Goal: Task Accomplishment & Management: Use online tool/utility

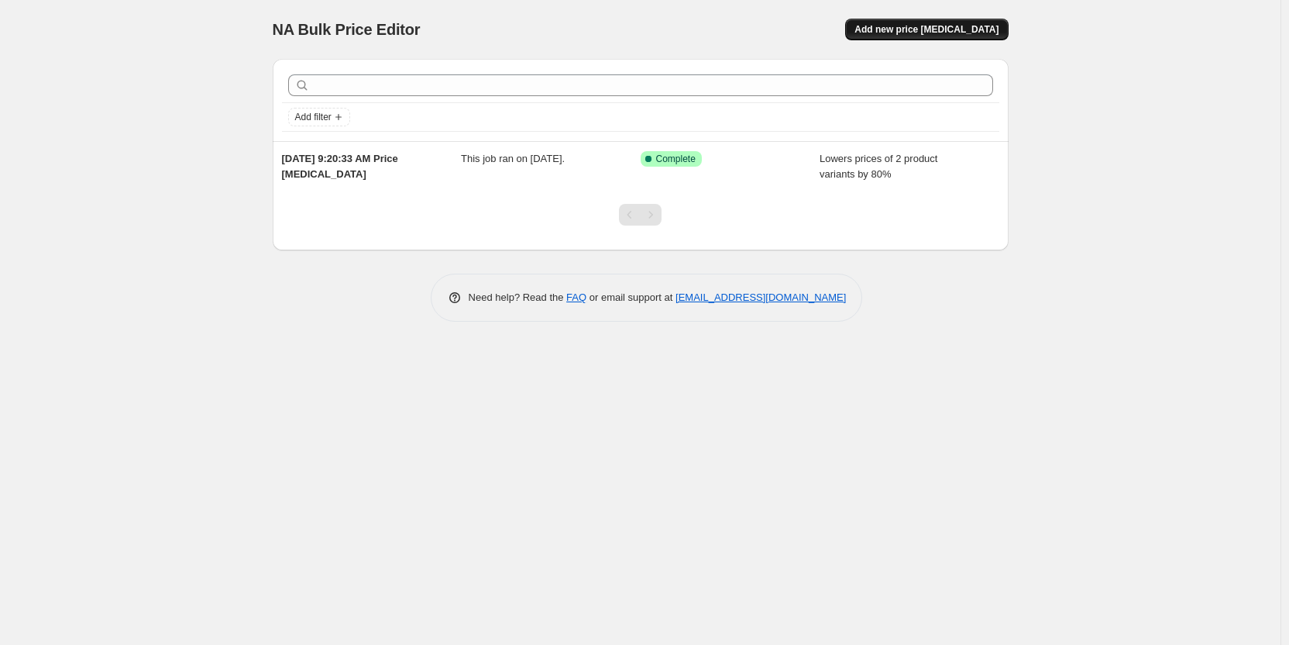
click at [933, 25] on span "Add new price [MEDICAL_DATA]" at bounding box center [927, 29] width 144 height 12
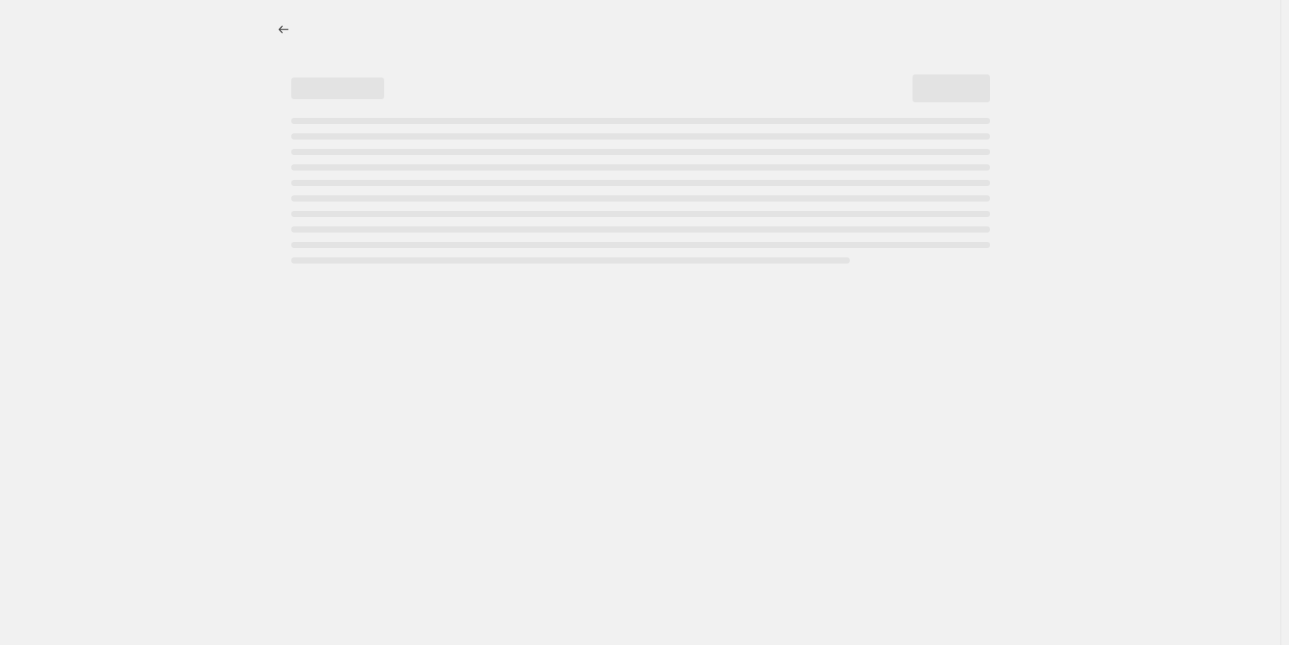
select select "percentage"
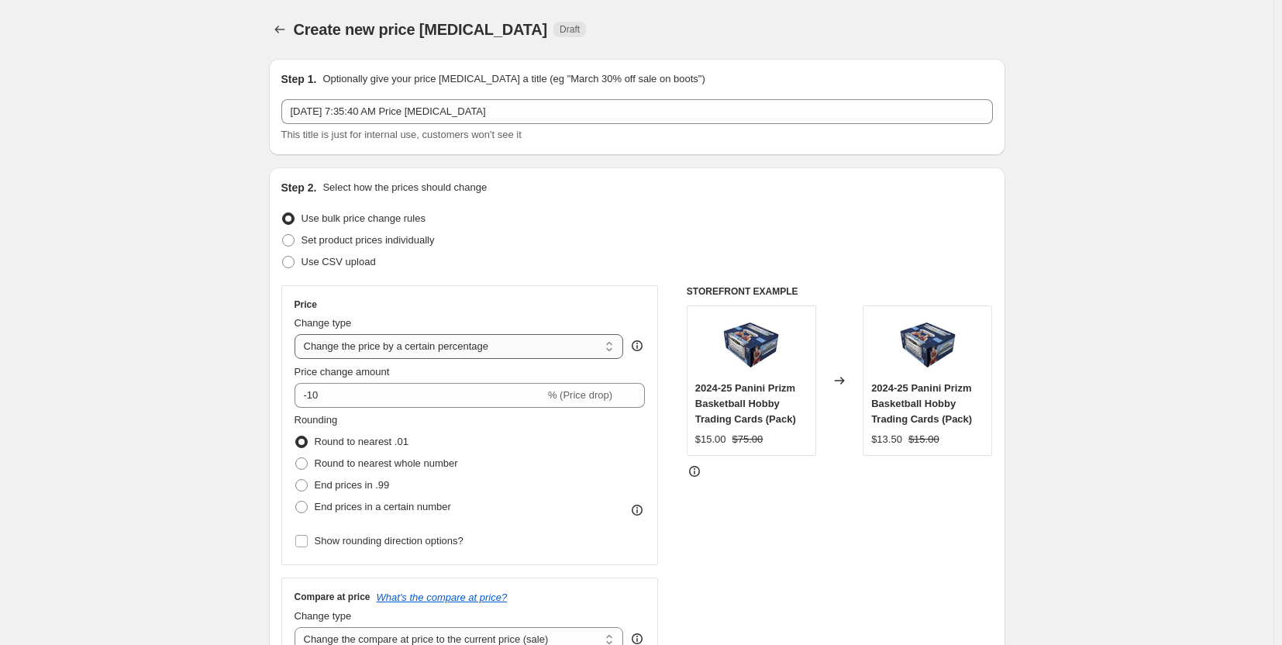
click at [522, 348] on select "Change the price to a certain amount Change the price by a certain amount Chang…" at bounding box center [458, 346] width 329 height 25
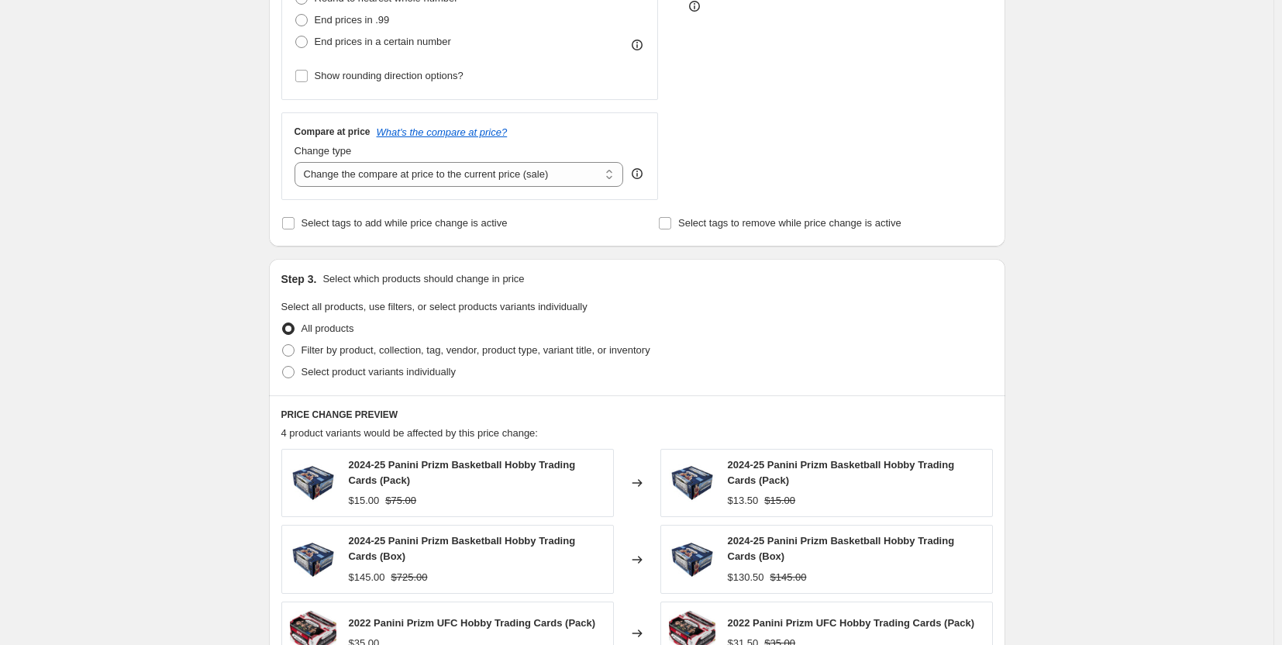
scroll to position [775, 0]
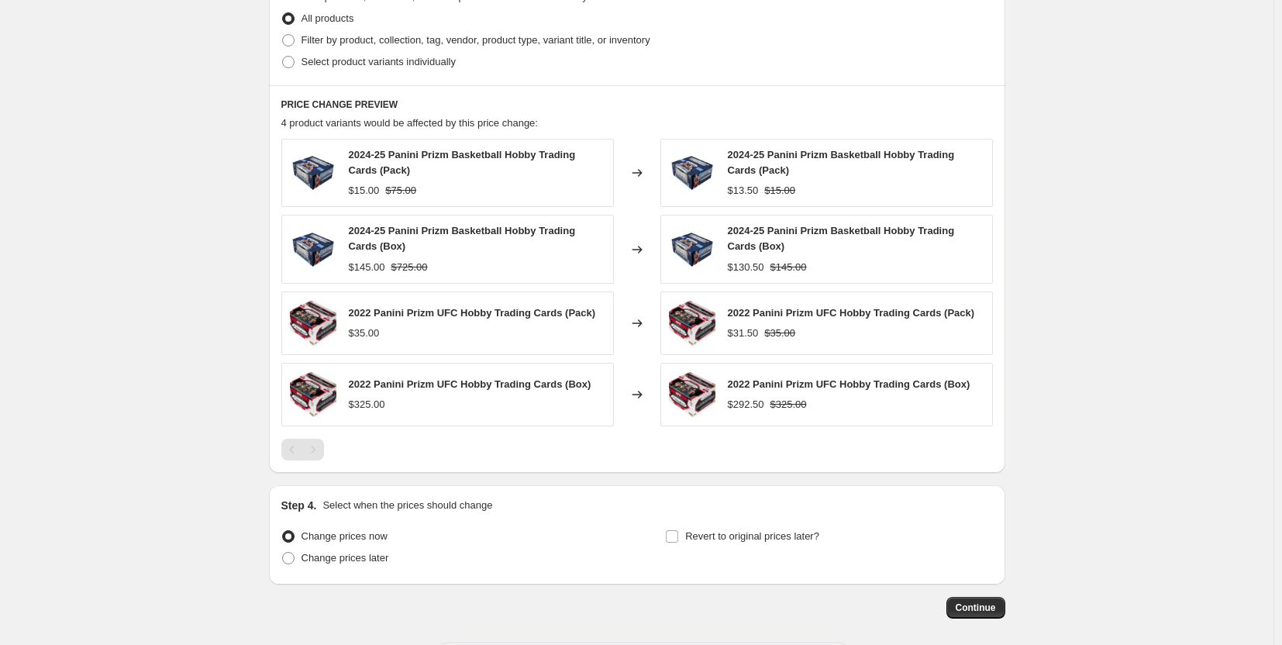
click at [506, 325] on div "$35.00" at bounding box center [472, 332] width 247 height 15
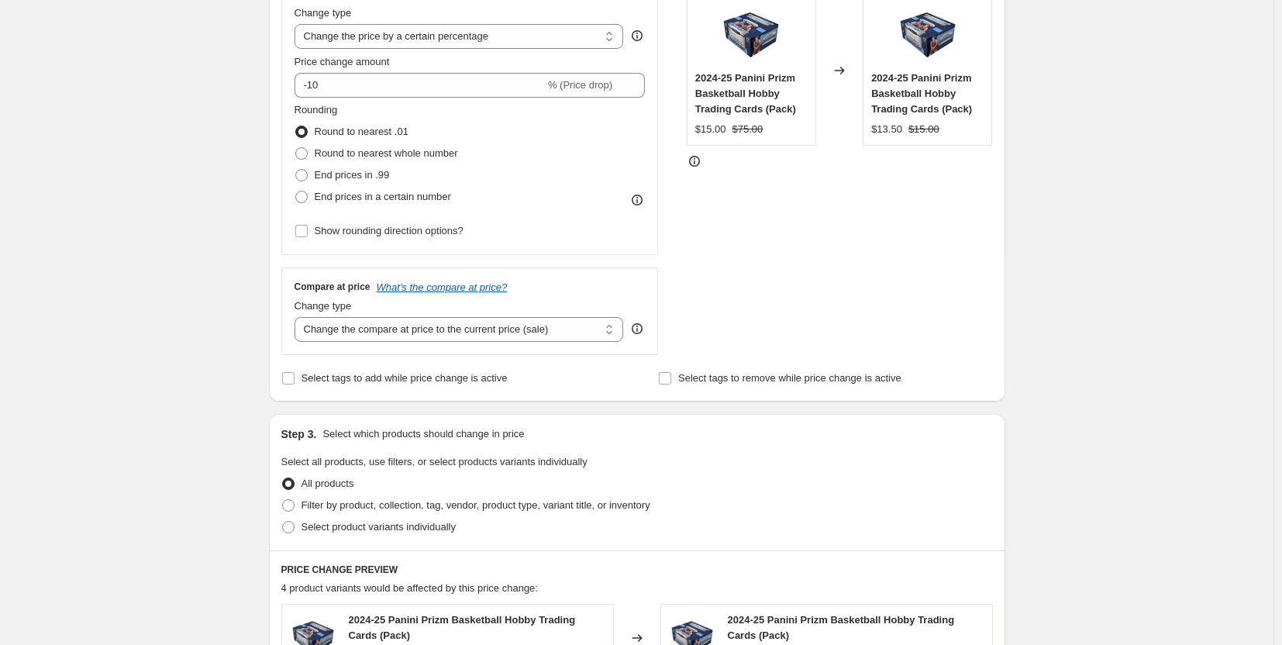
scroll to position [0, 0]
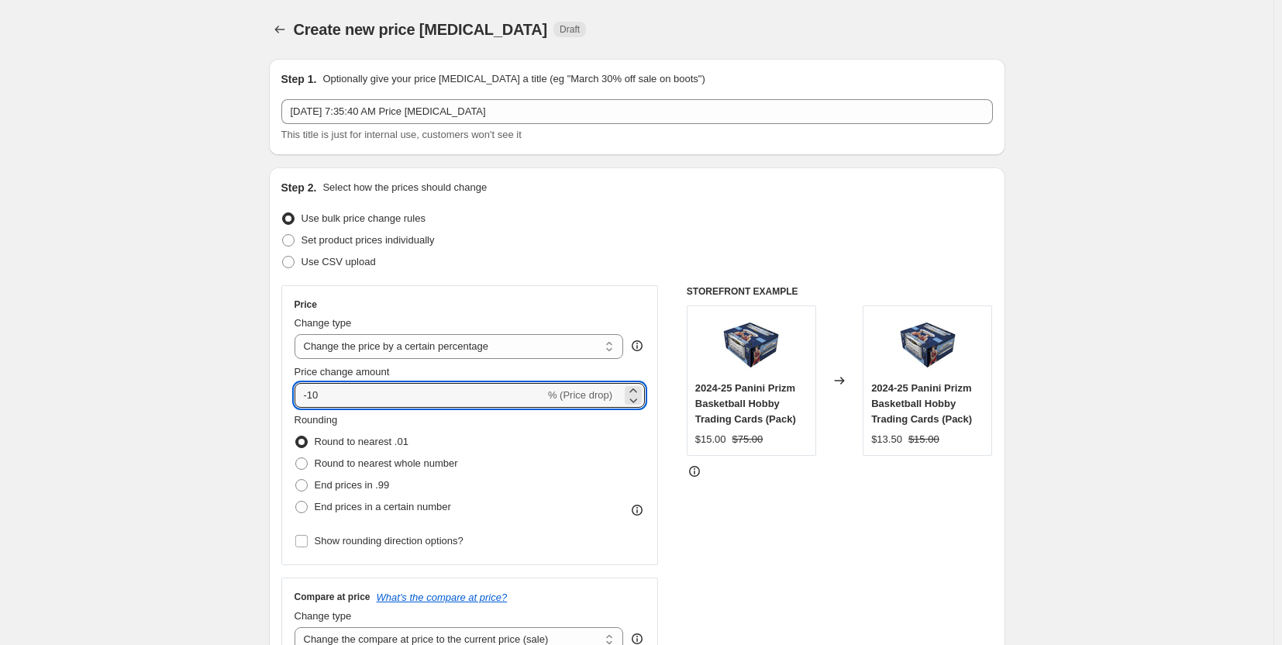
drag, startPoint x: 336, startPoint y: 394, endPoint x: 274, endPoint y: 391, distance: 61.3
click at [274, 391] on div "Step 2. Select how the prices should change Use bulk price change rules Set pro…" at bounding box center [637, 439] width 736 height 544
click at [345, 390] on input "-10" at bounding box center [419, 395] width 250 height 25
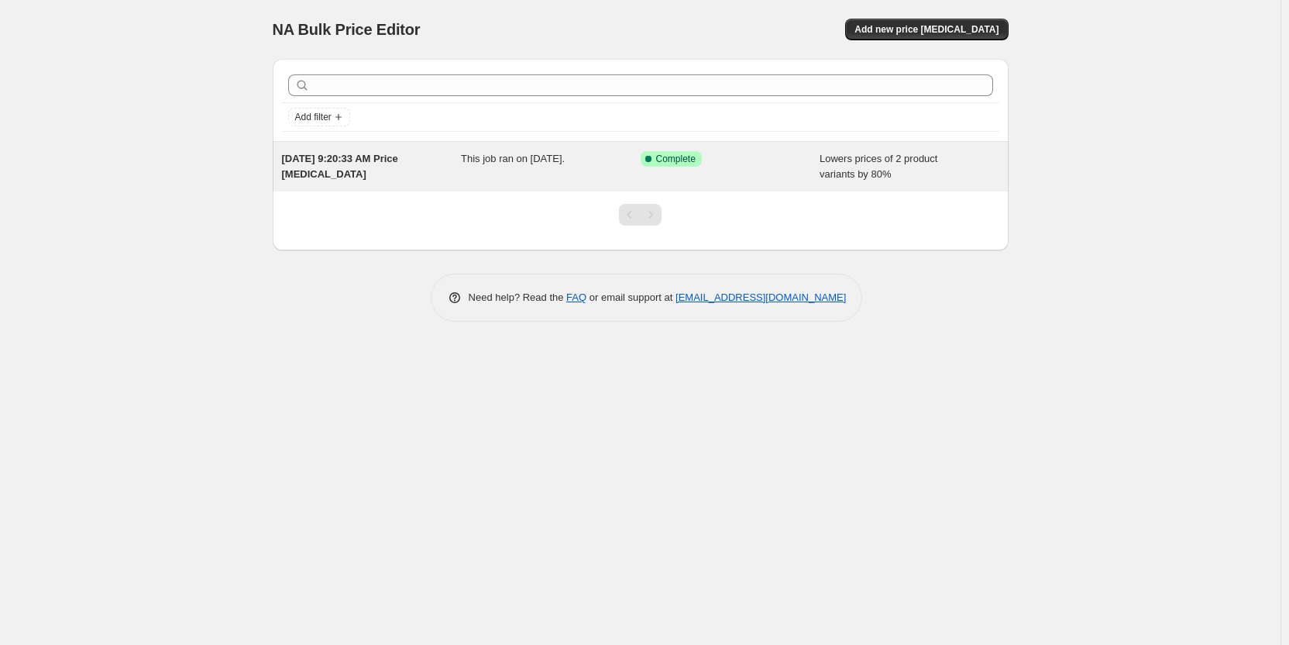
click at [542, 156] on span "This job ran on [DATE]." at bounding box center [513, 159] width 104 height 12
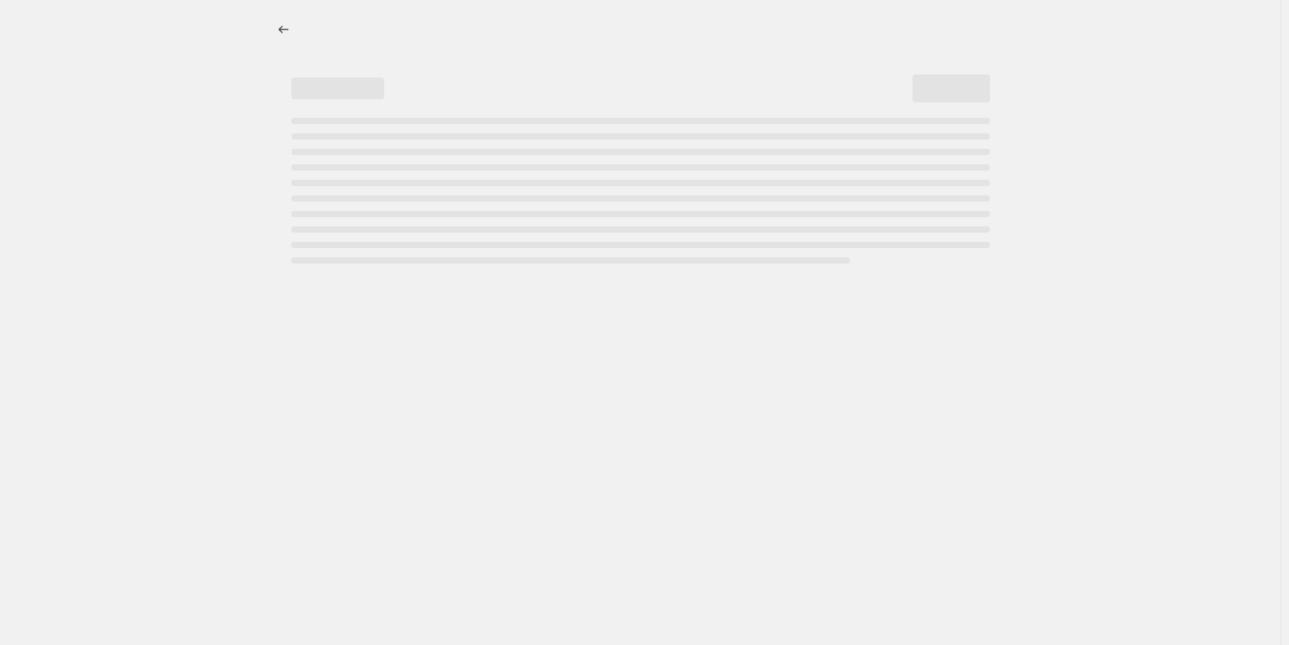
select select "percentage"
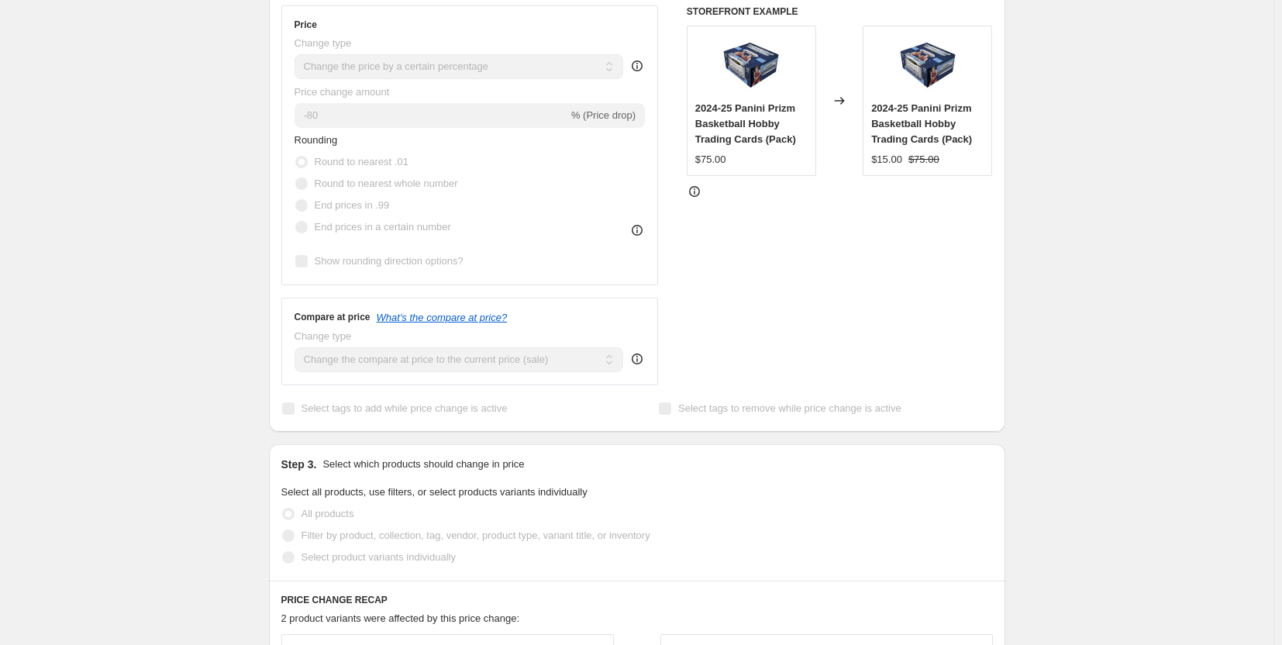
scroll to position [117, 0]
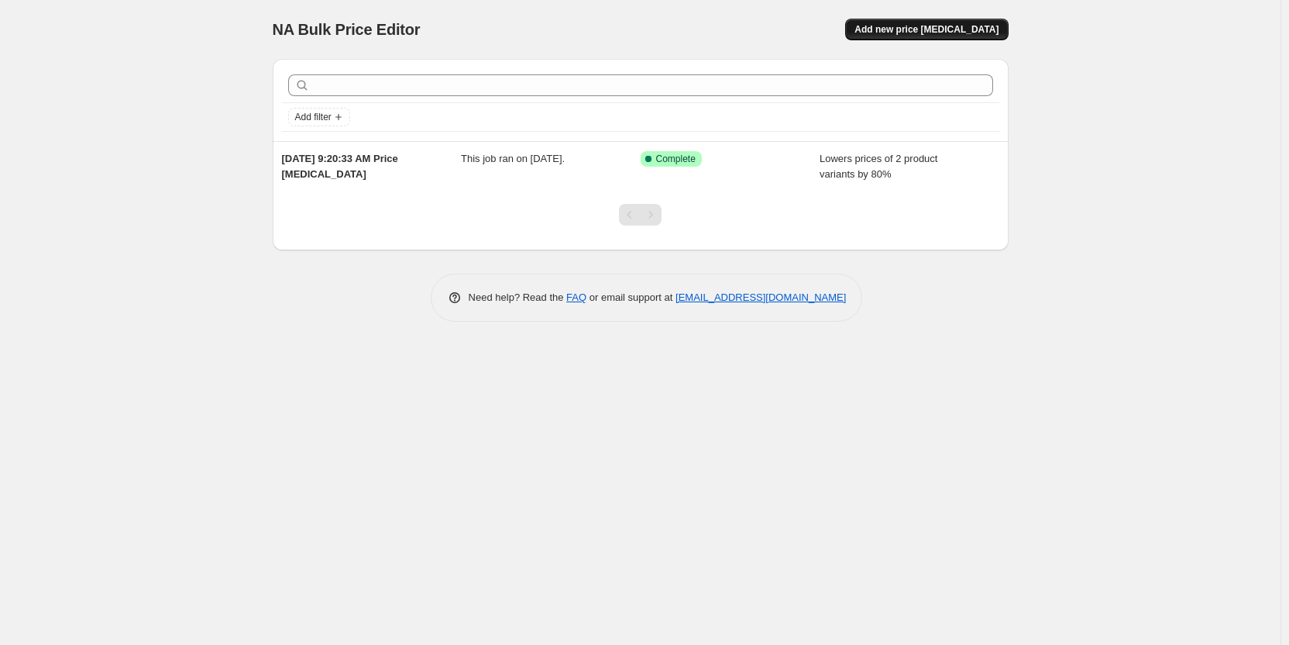
click at [941, 26] on span "Add new price [MEDICAL_DATA]" at bounding box center [927, 29] width 144 height 12
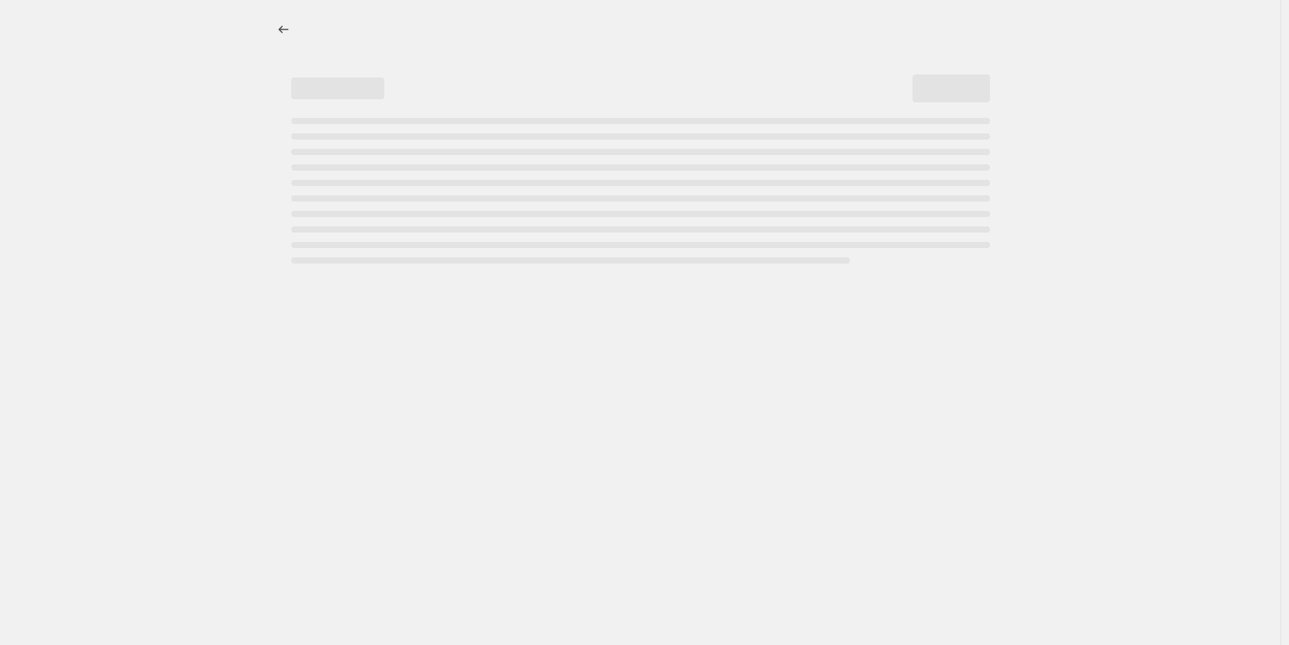
select select "percentage"
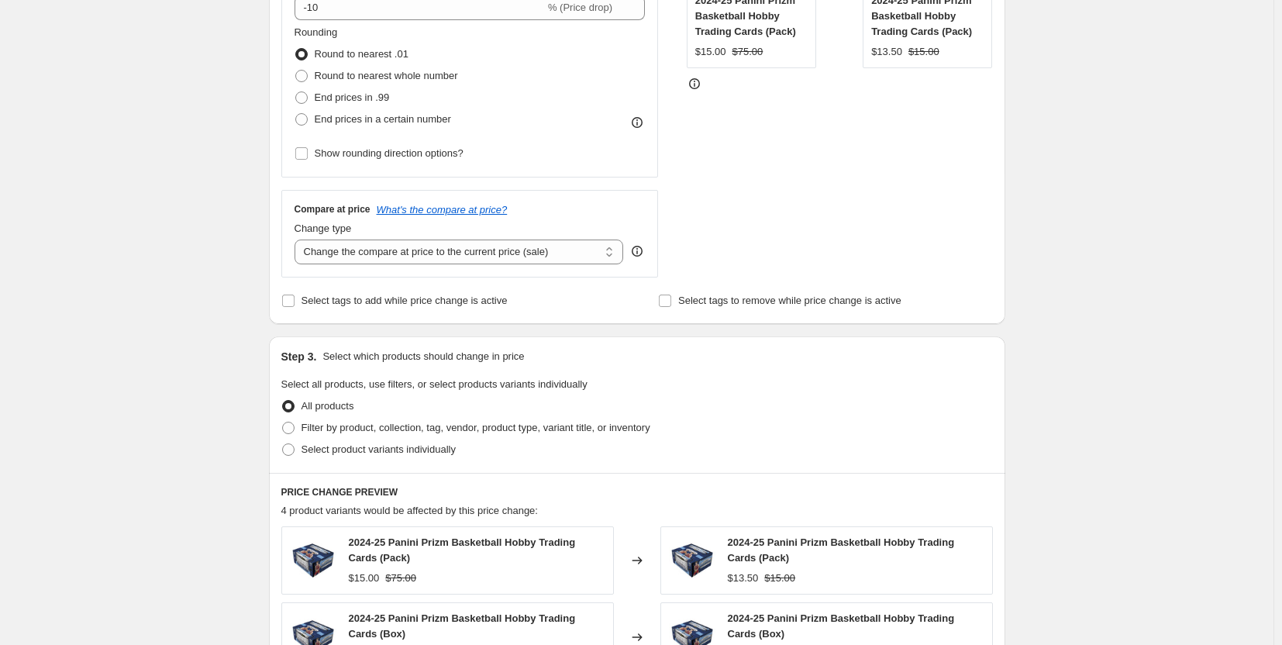
scroll to position [620, 0]
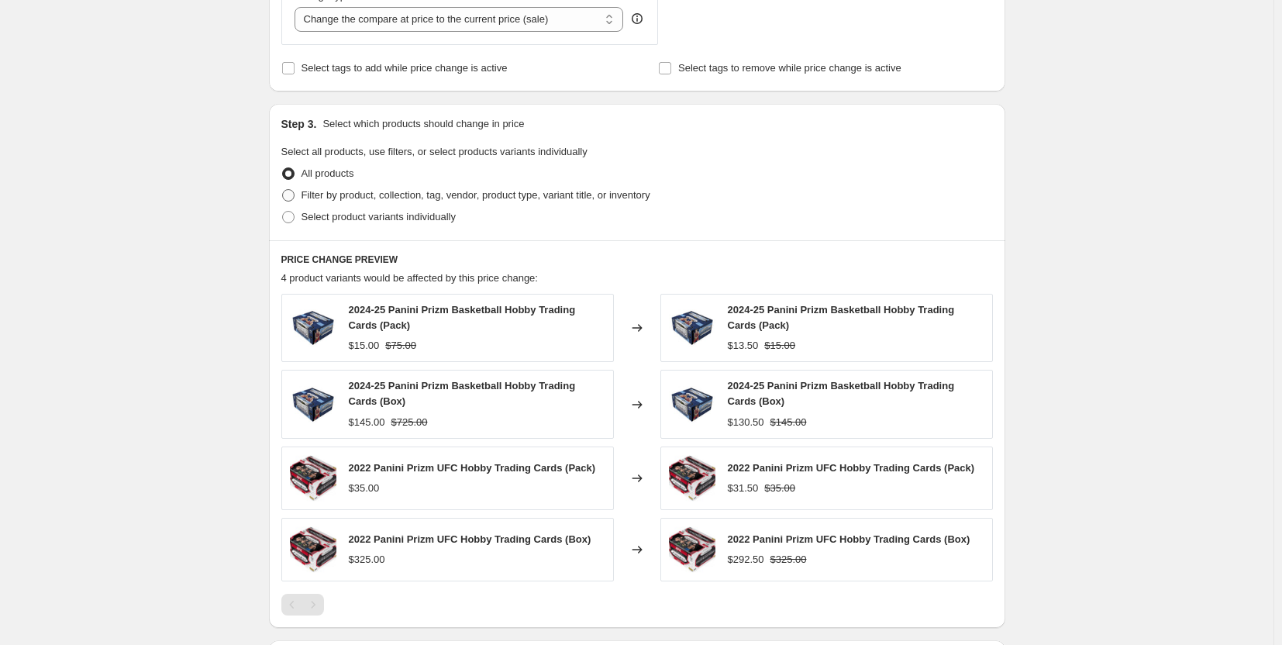
click at [285, 194] on span at bounding box center [288, 195] width 12 height 12
click at [283, 190] on input "Filter by product, collection, tag, vendor, product type, variant title, or inv…" at bounding box center [282, 189] width 1 height 1
radio input "true"
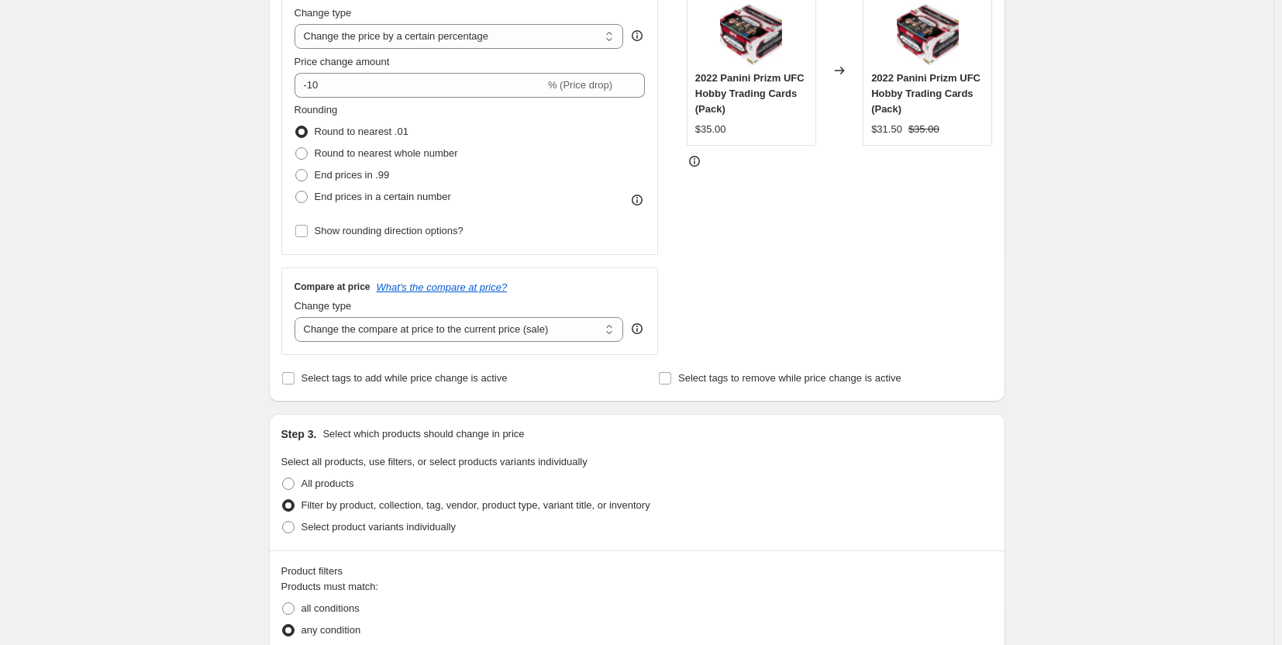
scroll to position [77, 0]
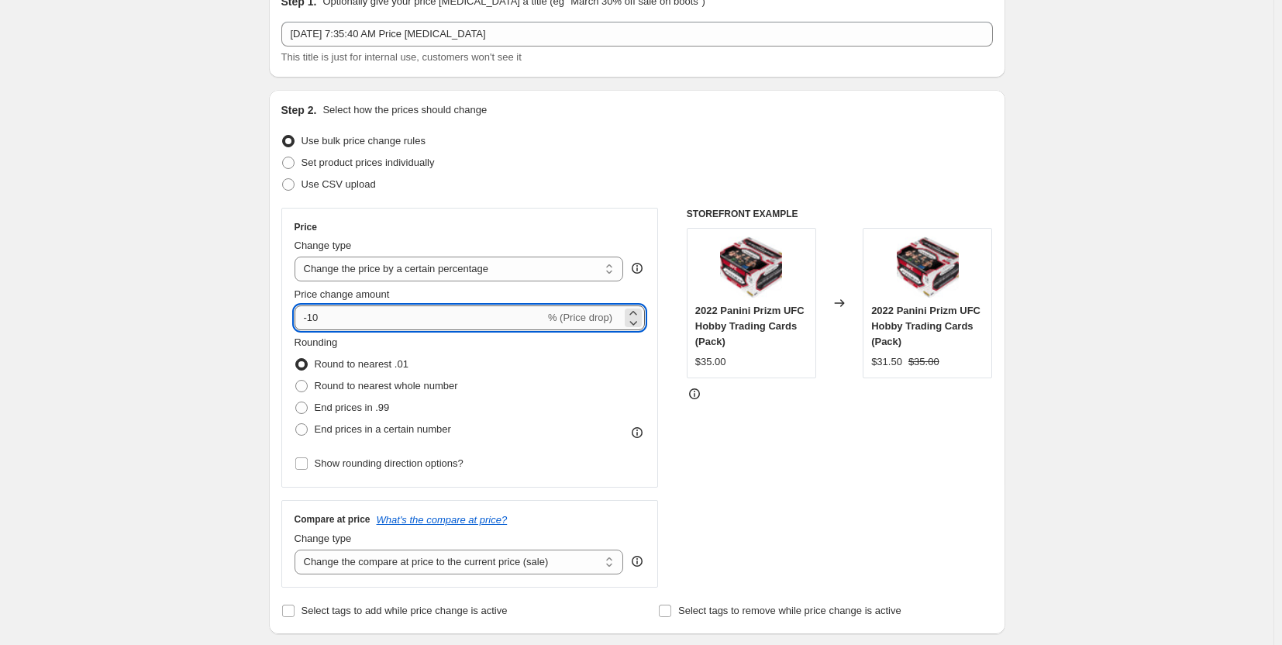
click at [329, 320] on input "-10" at bounding box center [419, 317] width 250 height 25
type input "-1"
type input "-80"
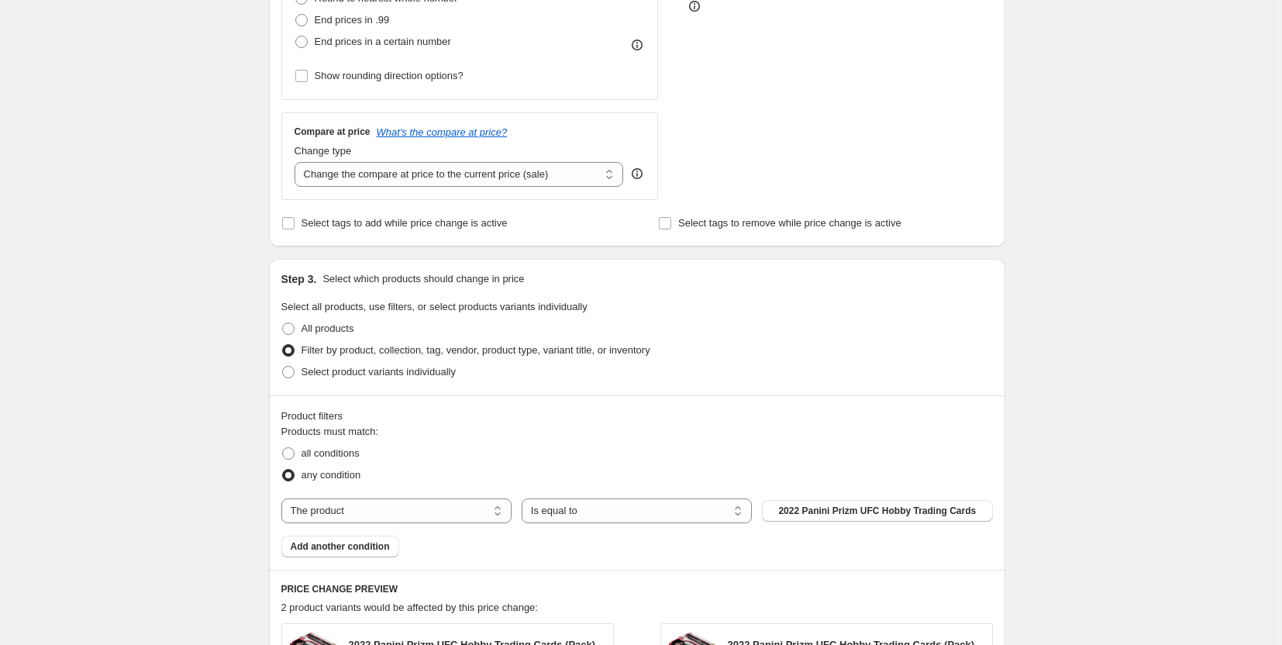
scroll to position [775, 0]
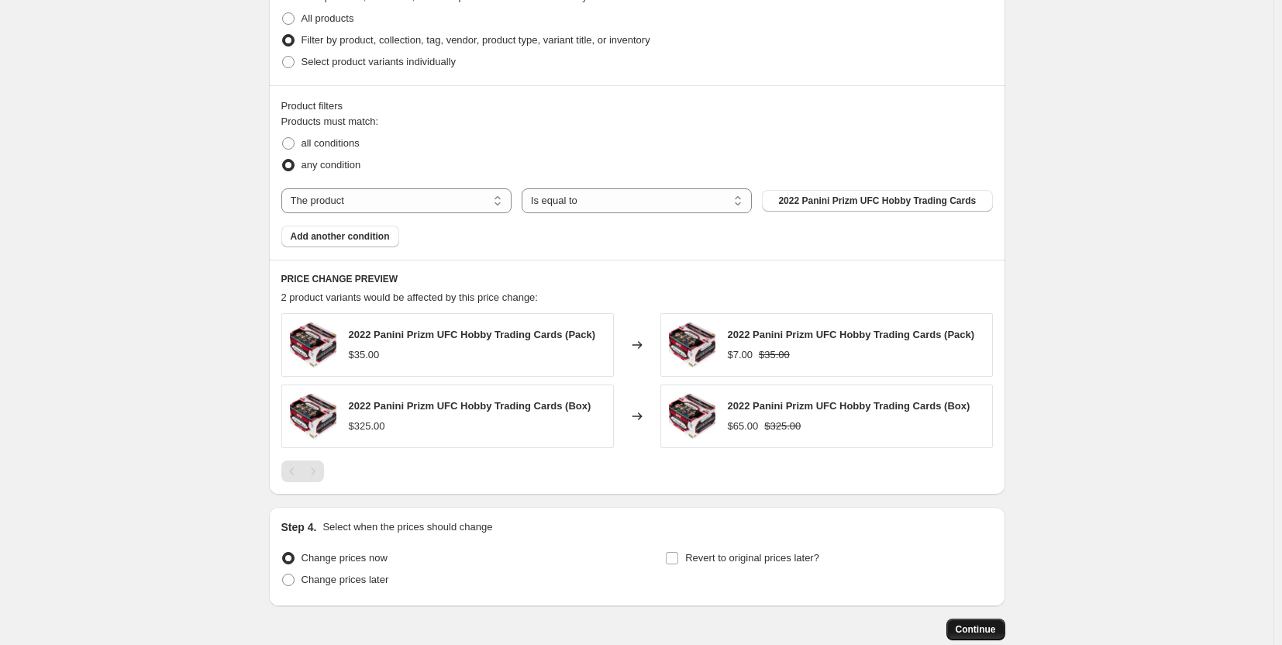
click at [985, 628] on span "Continue" at bounding box center [975, 629] width 40 height 12
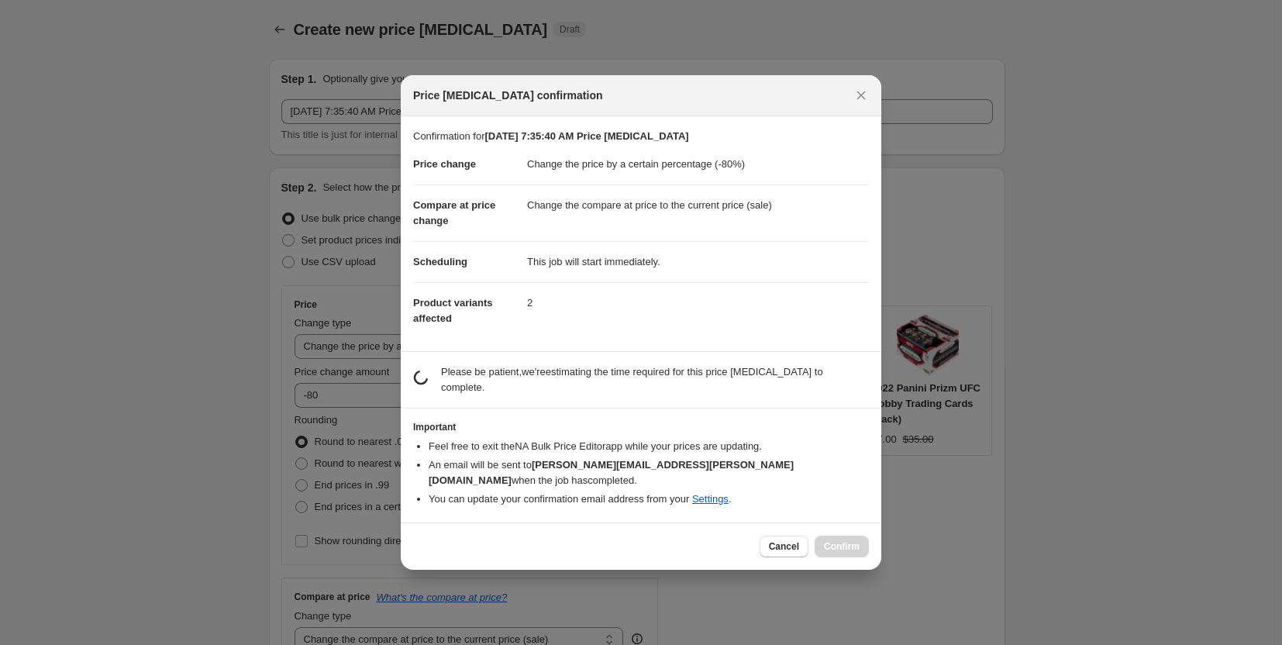
scroll to position [0, 0]
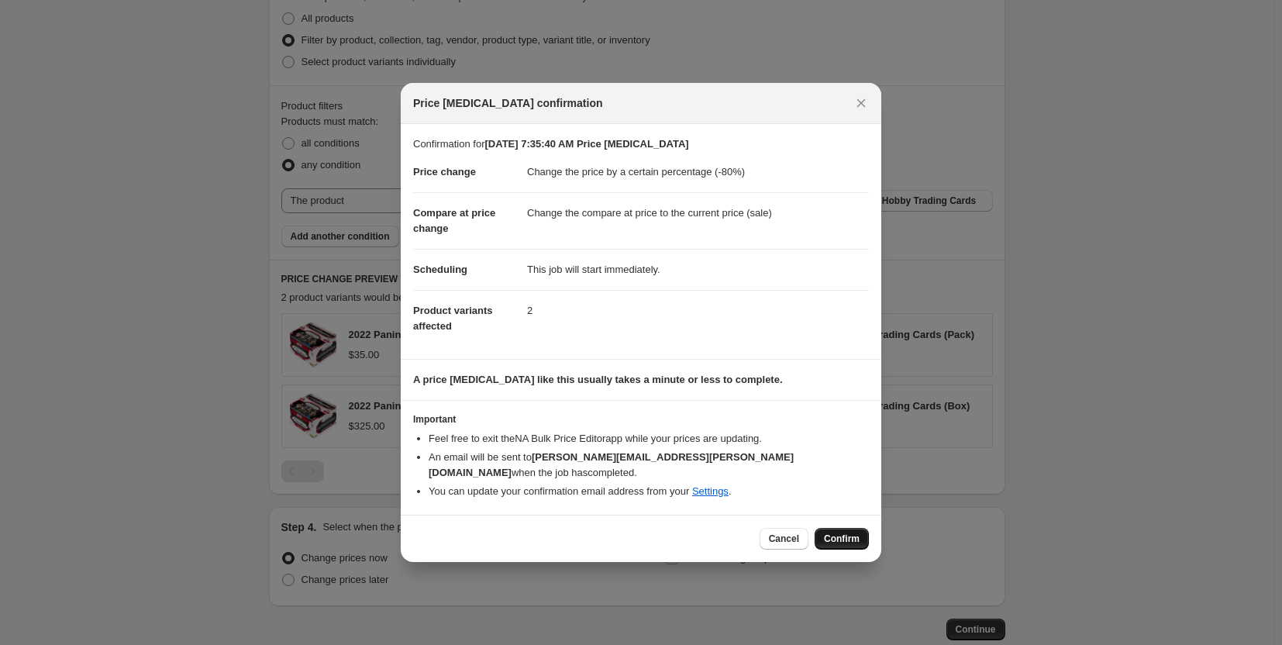
click at [838, 532] on span "Confirm" at bounding box center [842, 538] width 36 height 12
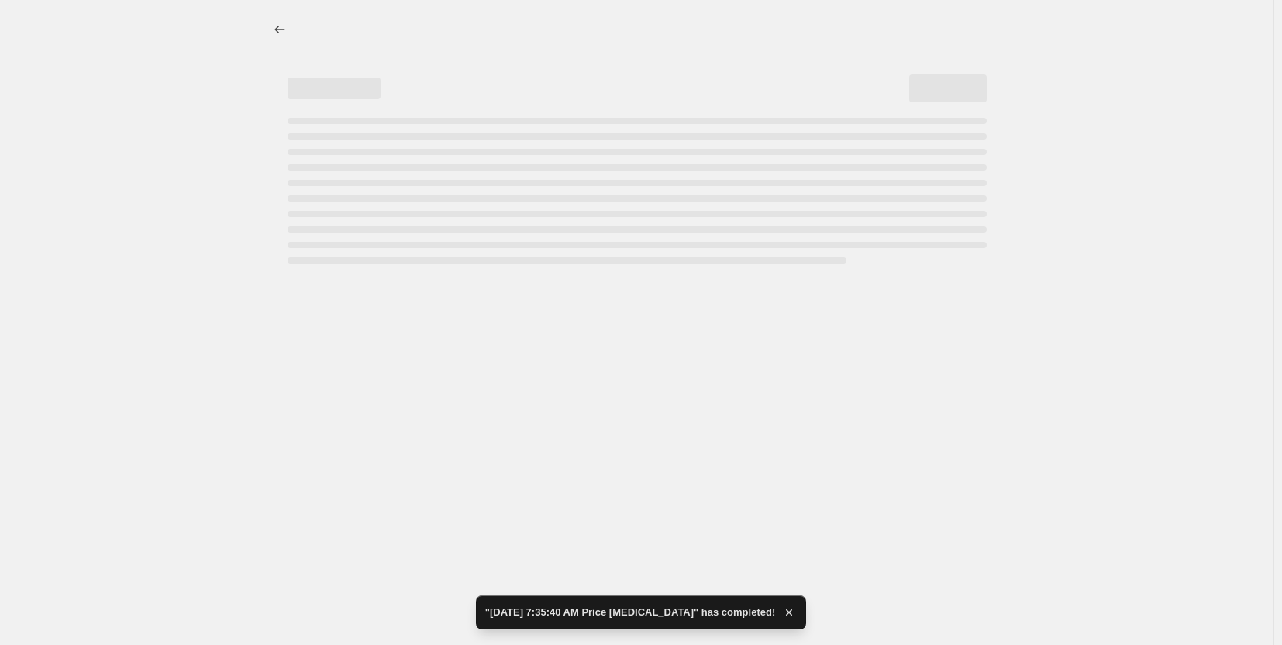
select select "percentage"
